Goal: Task Accomplishment & Management: Manage account settings

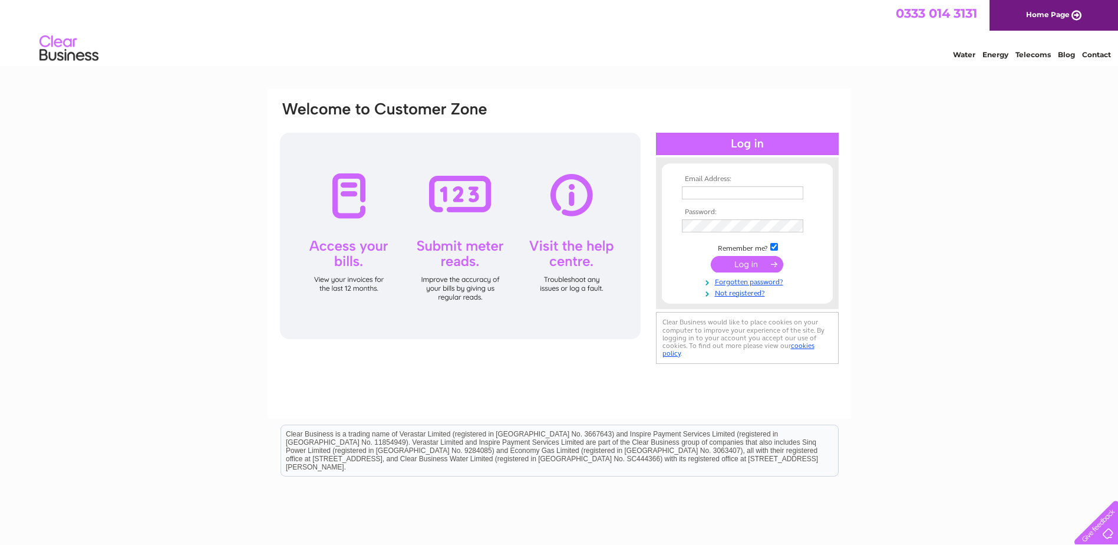
type input "accounts@sellar-eng.co.uk"
click at [749, 261] on input "submit" at bounding box center [747, 264] width 73 height 17
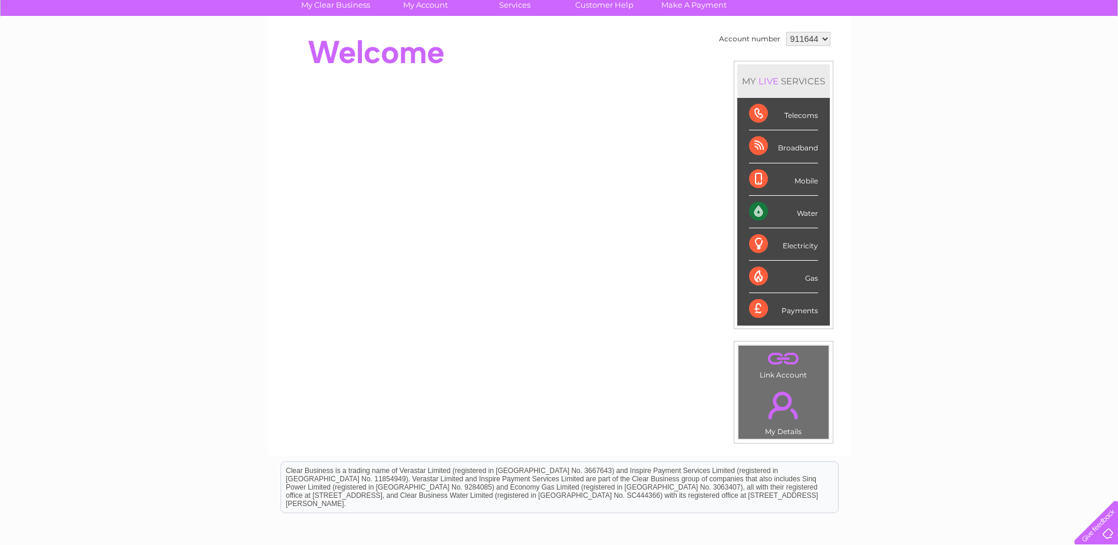
scroll to position [38, 0]
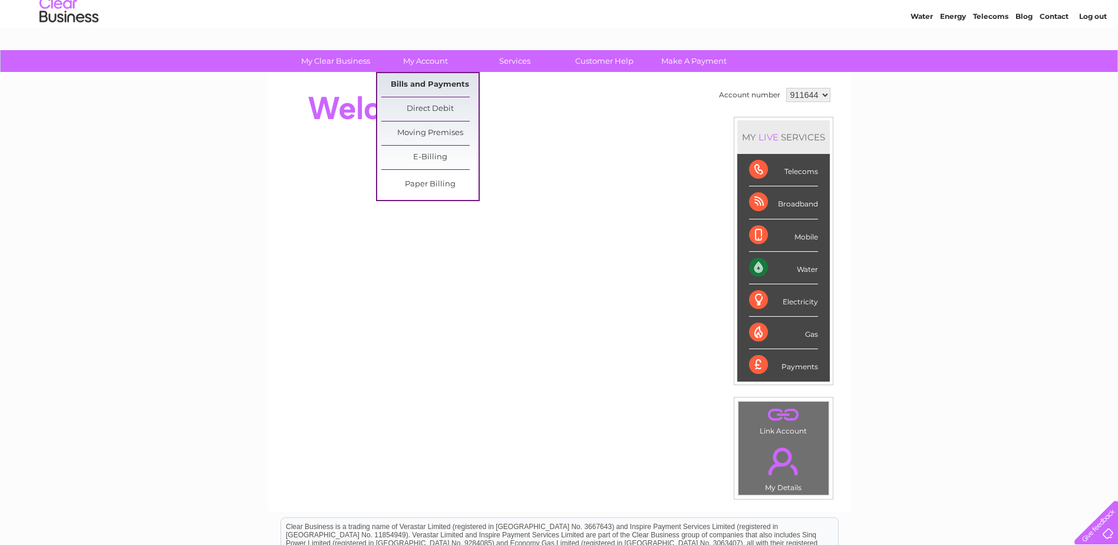
click at [437, 83] on link "Bills and Payments" at bounding box center [429, 85] width 97 height 24
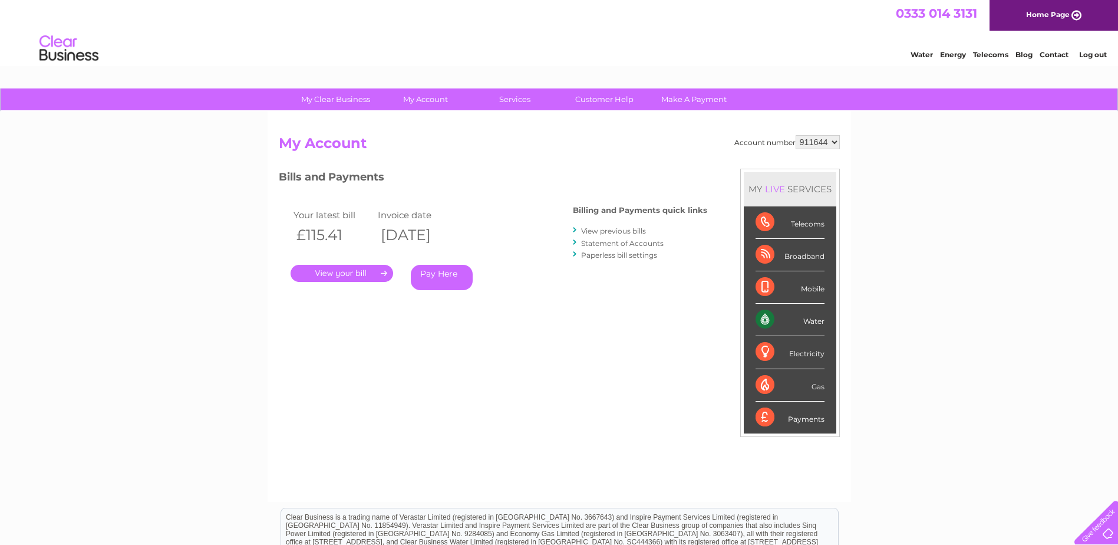
click at [352, 269] on link "." at bounding box center [342, 273] width 103 height 17
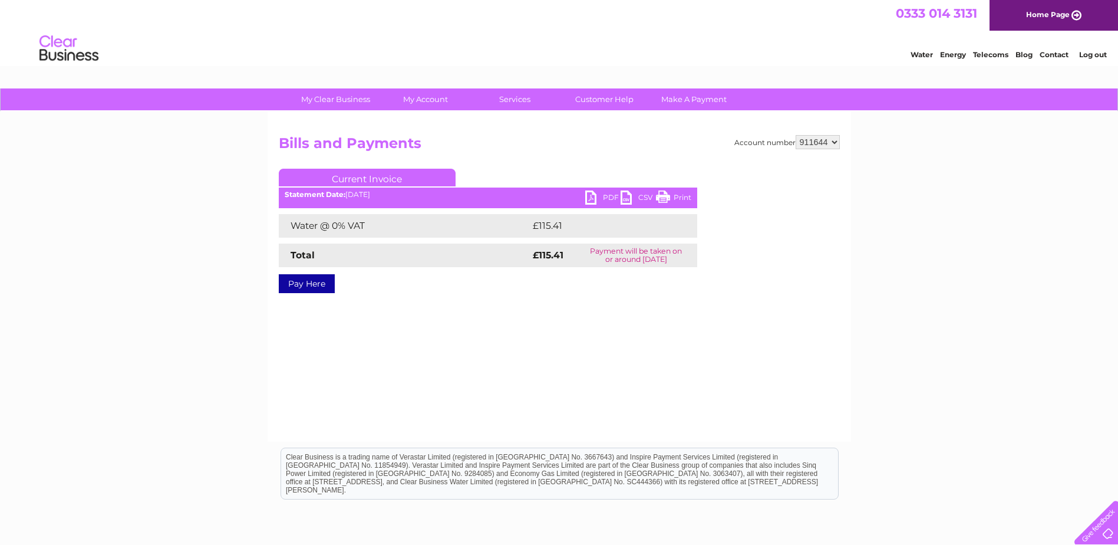
click at [591, 192] on link "PDF" at bounding box center [602, 198] width 35 height 17
